Goal: Information Seeking & Learning: Compare options

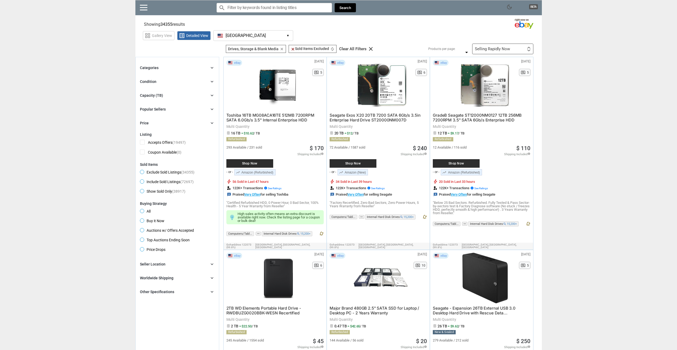
click at [205, 93] on div "Capacity (TB) chevron_right" at bounding box center [177, 95] width 75 height 6
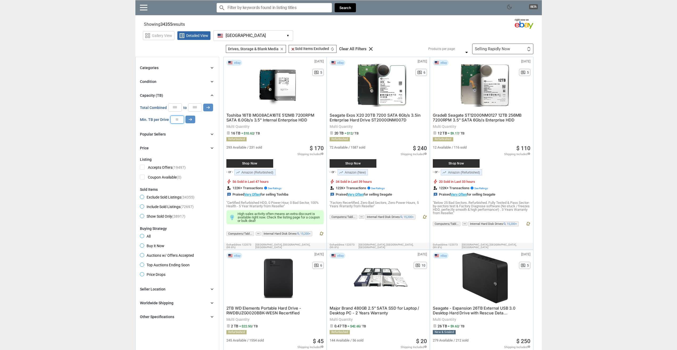
click at [176, 119] on input "number" at bounding box center [177, 120] width 14 height 8
click at [188, 118] on icon "arrow_right_alt" at bounding box center [190, 119] width 5 height 5
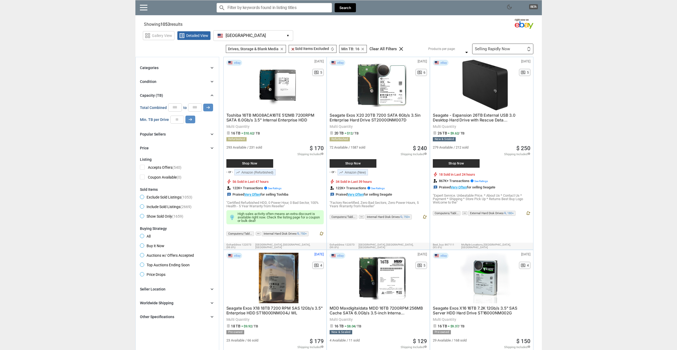
click at [506, 44] on div "Selling Rapidly Now First or Last Chance to Buy Recently Listed Selling Rapidly…" at bounding box center [502, 49] width 61 height 11
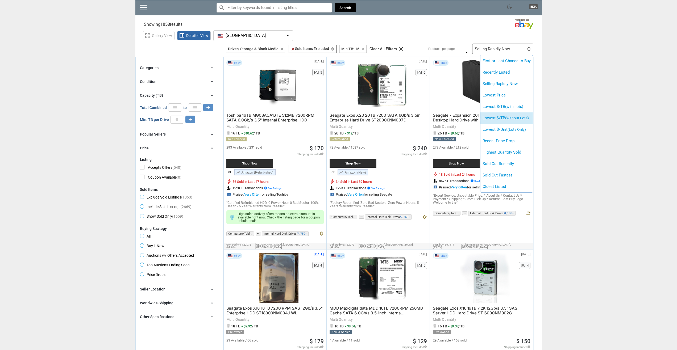
click at [524, 120] on span "(without Lots)" at bounding box center [517, 118] width 24 height 4
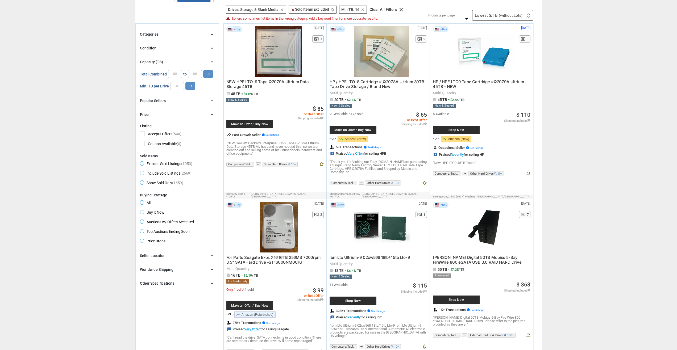
scroll to position [53, 0]
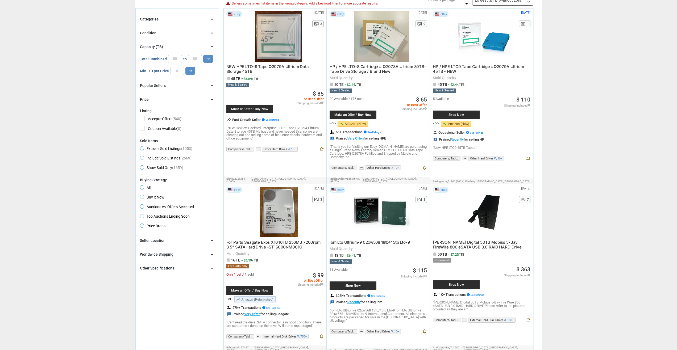
click at [272, 240] on span "For Parts Seagate Exos X16 16TB 256MB 7200rpm 3.5" SATAHard Drive -ST16000NM001G" at bounding box center [273, 245] width 94 height 10
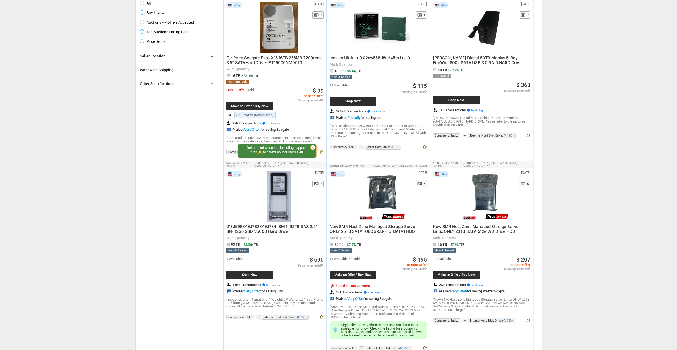
scroll to position [239, 0]
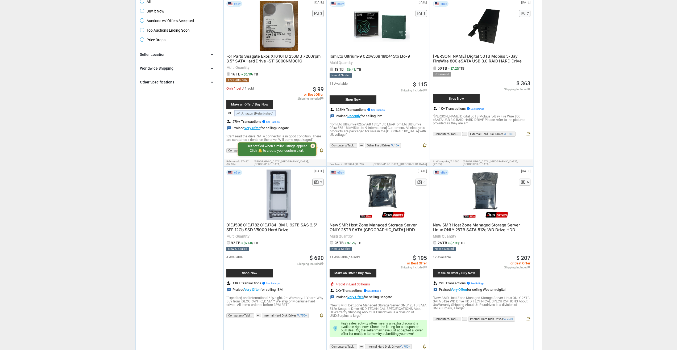
click at [292, 225] on span "01EJ598 01EJ782 01EJ784 IBM 1, 92TB SAS 2.5" SFF 12Gb SSD V5000 Hard Drive" at bounding box center [271, 228] width 91 height 10
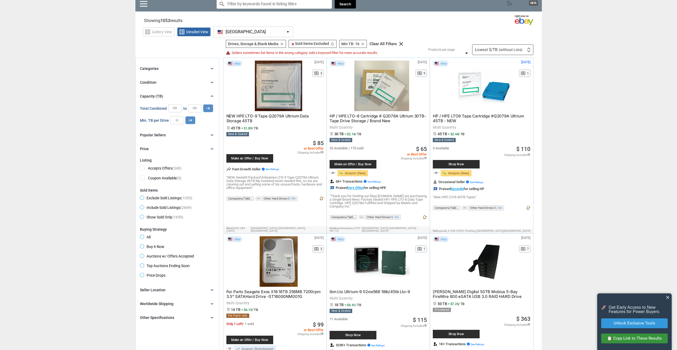
scroll to position [0, 0]
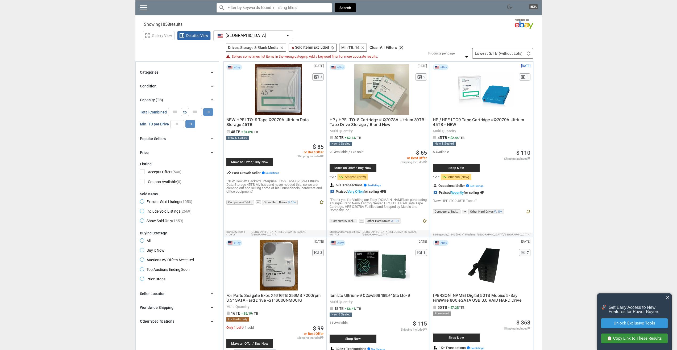
click at [520, 49] on div "Lowest $/TB (without Lots) First or Last Chance to Buy Recently Listed Selling …" at bounding box center [502, 53] width 61 height 11
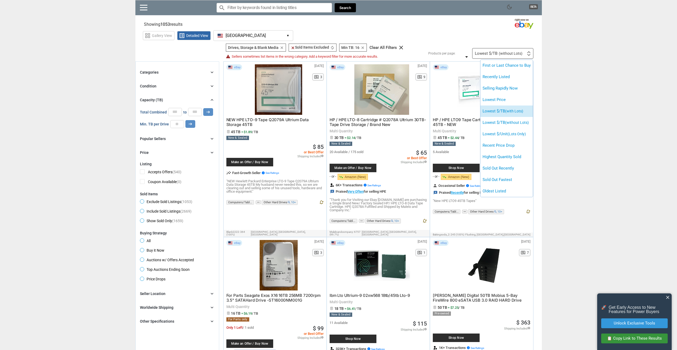
click at [526, 116] on li "Lowest $/TB (with Lots)" at bounding box center [506, 111] width 52 height 11
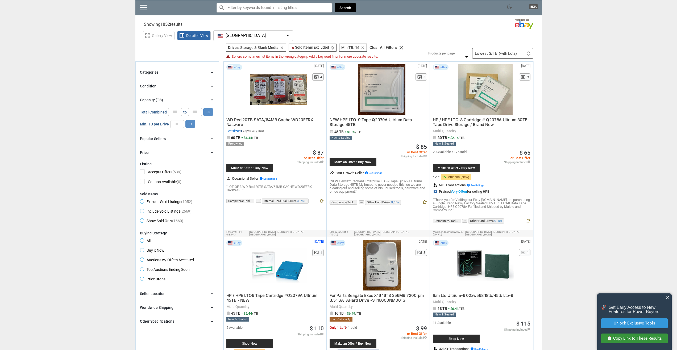
click at [293, 121] on span "WD Red 20TB SATA/64MB Cache WD20EFRX Nasware" at bounding box center [269, 122] width 87 height 10
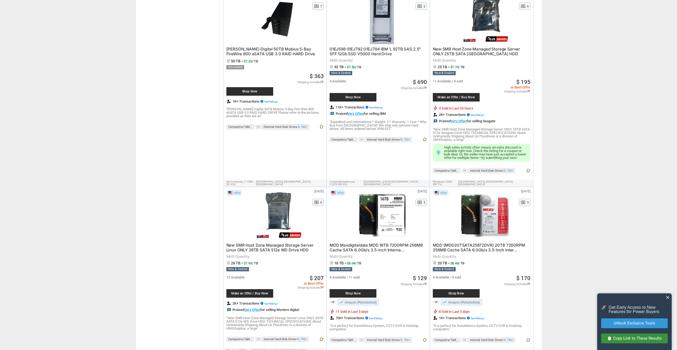
scroll to position [426, 0]
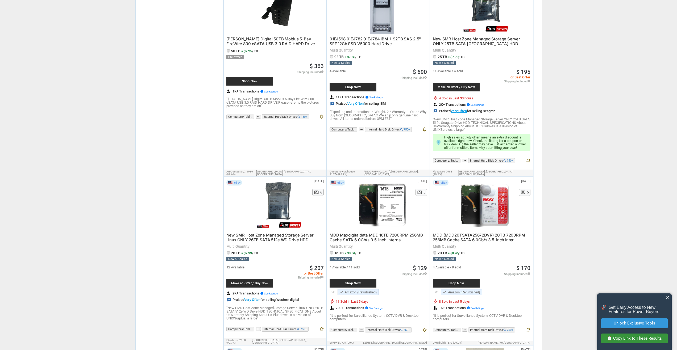
click at [389, 233] on span "MDD Maxdigitaldata MDD 16TB 7200RPM 256MB Cache SATA 6.0Gb/s 3.5-inch Interna..." at bounding box center [376, 238] width 93 height 10
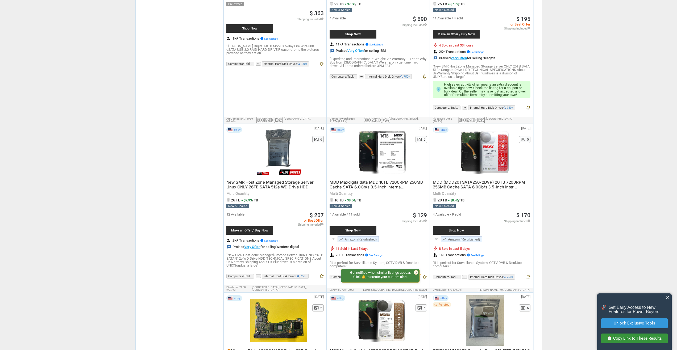
scroll to position [479, 0]
click at [480, 180] on span "MDD (MDD20TSATA25672DVR) 20TB 7200RPM 256MB Cache SATA 6.0Gb/s 3.5-Inch Inter..." at bounding box center [479, 185] width 92 height 10
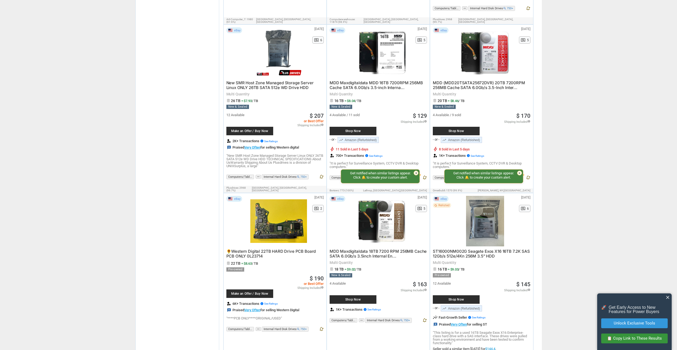
scroll to position [585, 0]
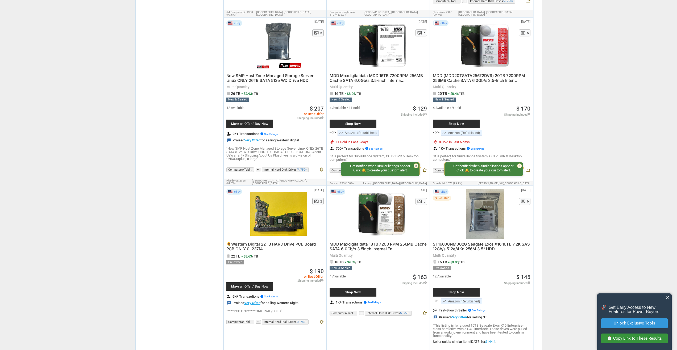
click at [358, 242] on span "MDD Maxdigitaldata 18TB 7200 RPM 256MB Cache SATA 6.0Gb/s 3.5inch Internal En..." at bounding box center [378, 247] width 97 height 10
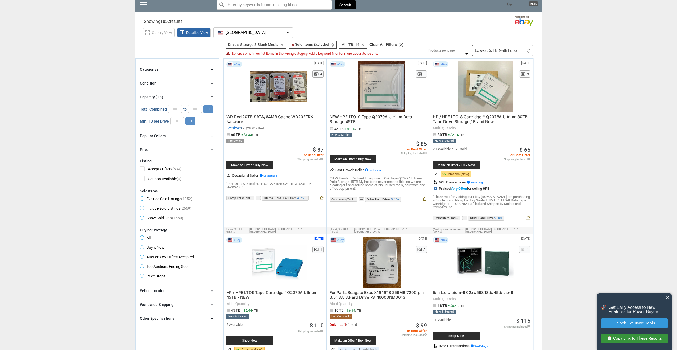
scroll to position [0, 0]
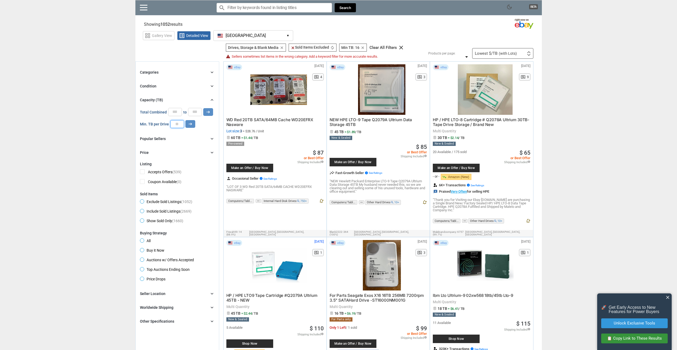
drag, startPoint x: 173, startPoint y: 123, endPoint x: 253, endPoint y: 129, distance: 79.7
type input "*"
click at [203, 108] on button "arrow_right_alt" at bounding box center [208, 112] width 10 height 8
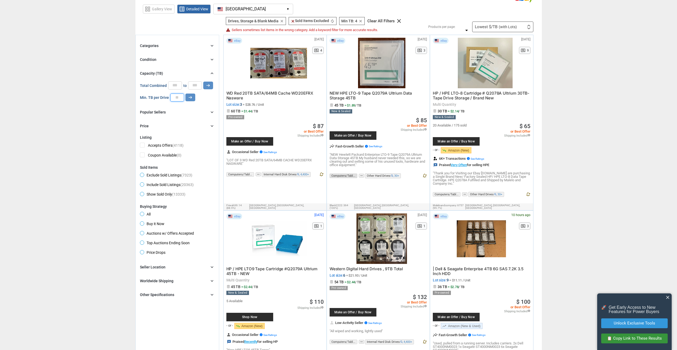
scroll to position [53, 0]
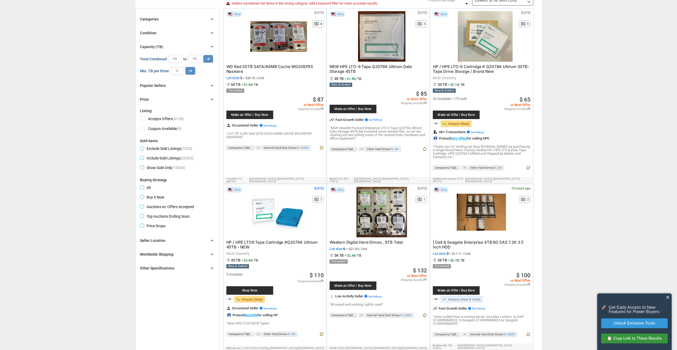
click at [379, 226] on div at bounding box center [382, 212] width 57 height 51
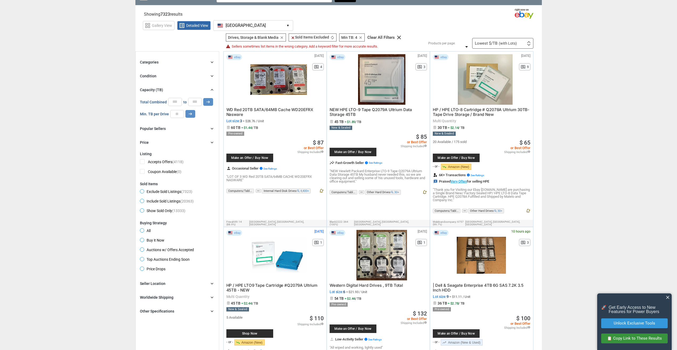
scroll to position [0, 0]
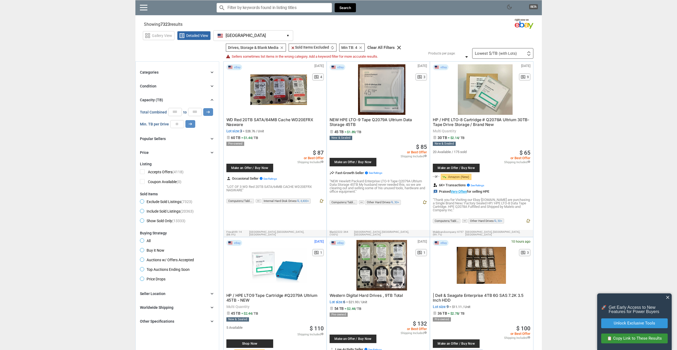
click at [172, 70] on div "Categories chevron_right" at bounding box center [177, 72] width 75 height 6
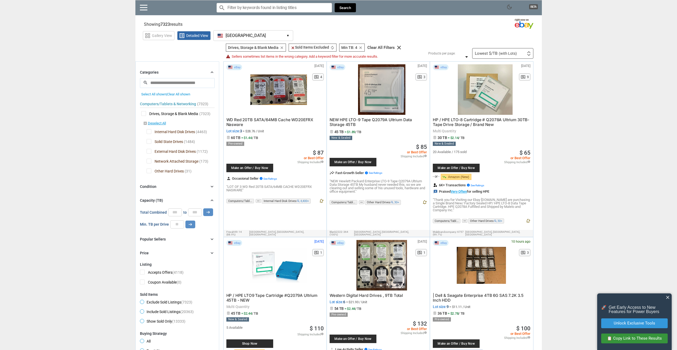
click at [147, 144] on span "Solid State Drives" at bounding box center [165, 142] width 36 height 7
click at [151, 155] on span "External Hard Disk Drives" at bounding box center [171, 152] width 49 height 7
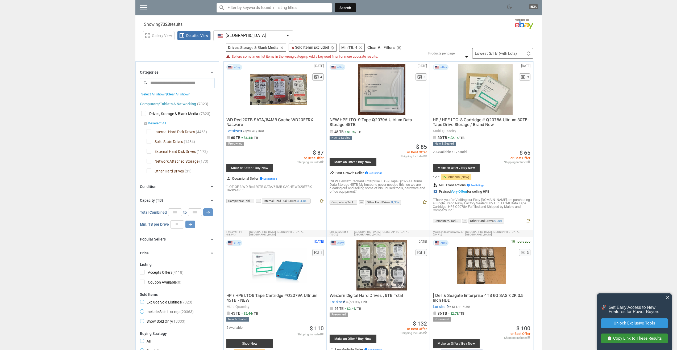
click at [148, 161] on div at bounding box center [338, 175] width 677 height 350
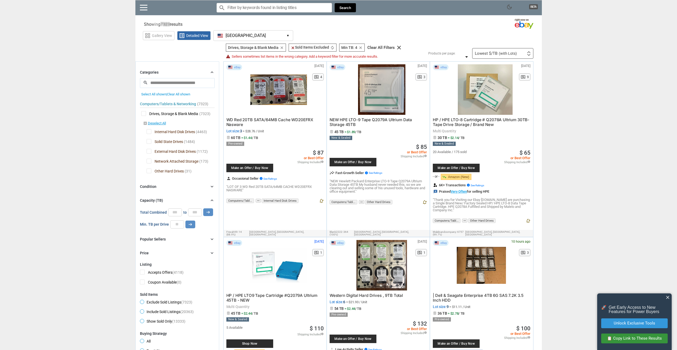
click at [148, 173] on span "Other Hard Drives" at bounding box center [165, 172] width 37 height 7
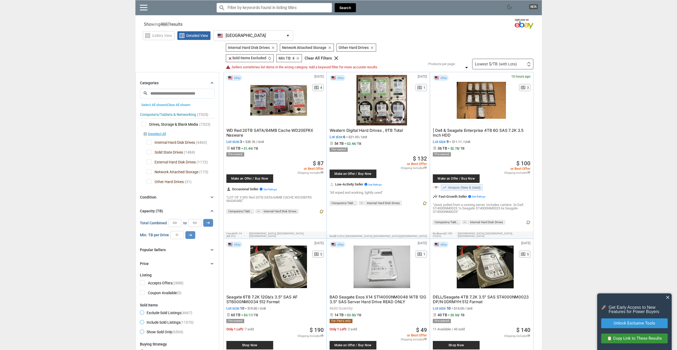
click at [147, 184] on span "Other Hard Drives" at bounding box center [165, 182] width 37 height 7
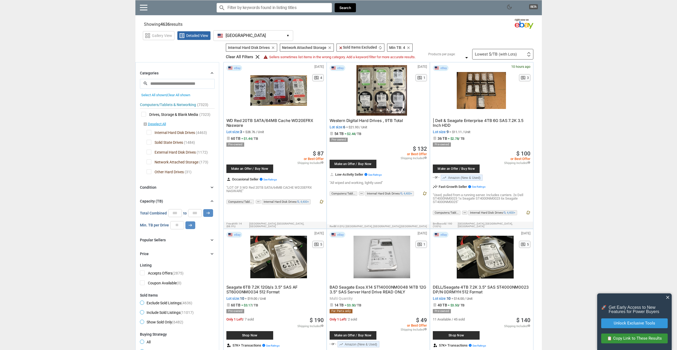
click at [488, 122] on span "| Dell & Seagate Enterprise 4TB 6G SAS 7.2K 3.5 Inch HDD" at bounding box center [478, 123] width 91 height 10
